Goal: Task Accomplishment & Management: Use online tool/utility

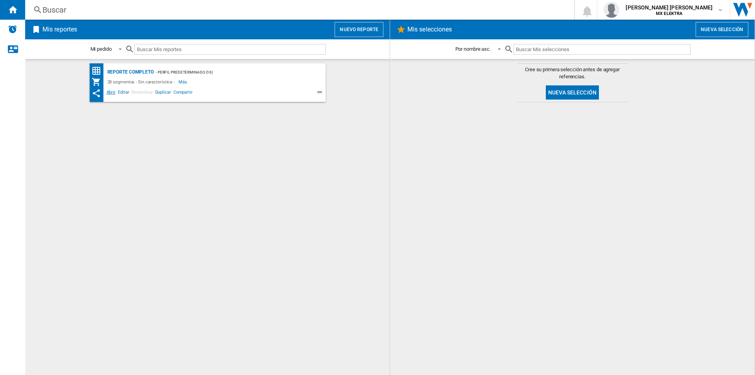
click at [109, 94] on span "Abrir" at bounding box center [111, 92] width 12 height 9
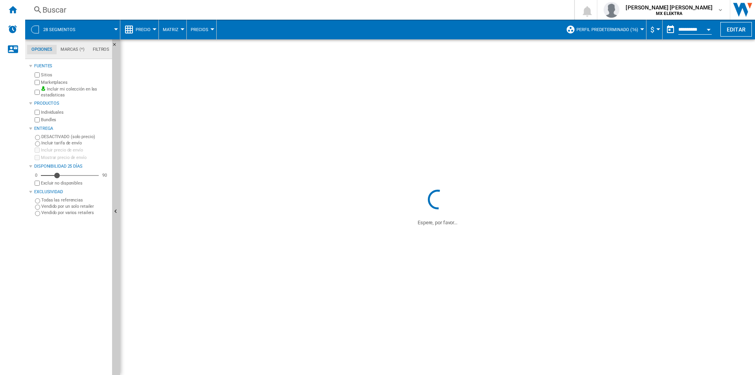
click at [706, 30] on button "Open calendar" at bounding box center [708, 28] width 14 height 14
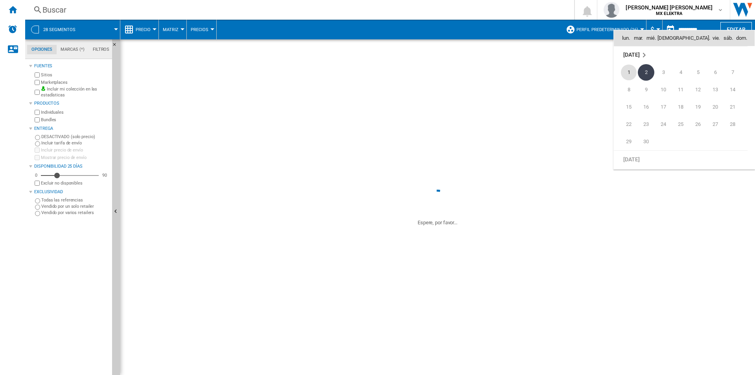
click at [631, 70] on span "1" at bounding box center [629, 72] width 16 height 16
type input "**********"
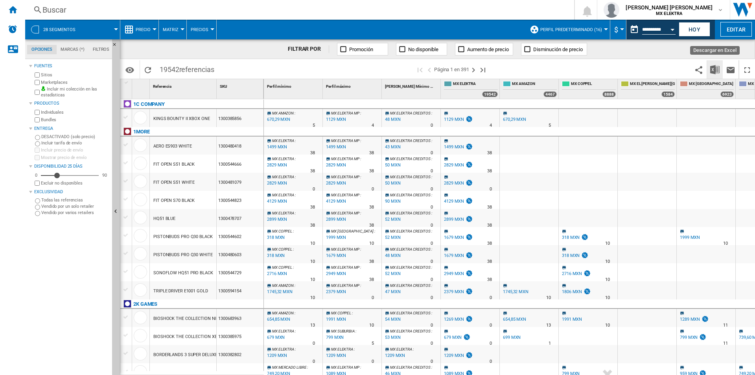
click at [713, 72] on img "Descargar en Excel" at bounding box center [714, 69] width 9 height 9
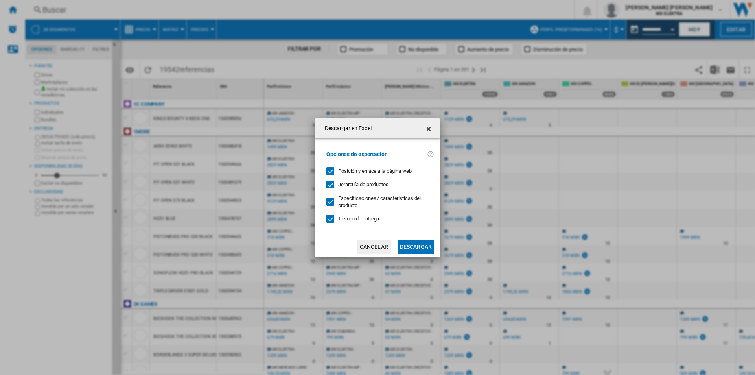
click at [417, 246] on button "Descargar" at bounding box center [415, 246] width 37 height 14
